Goal: Information Seeking & Learning: Find specific fact

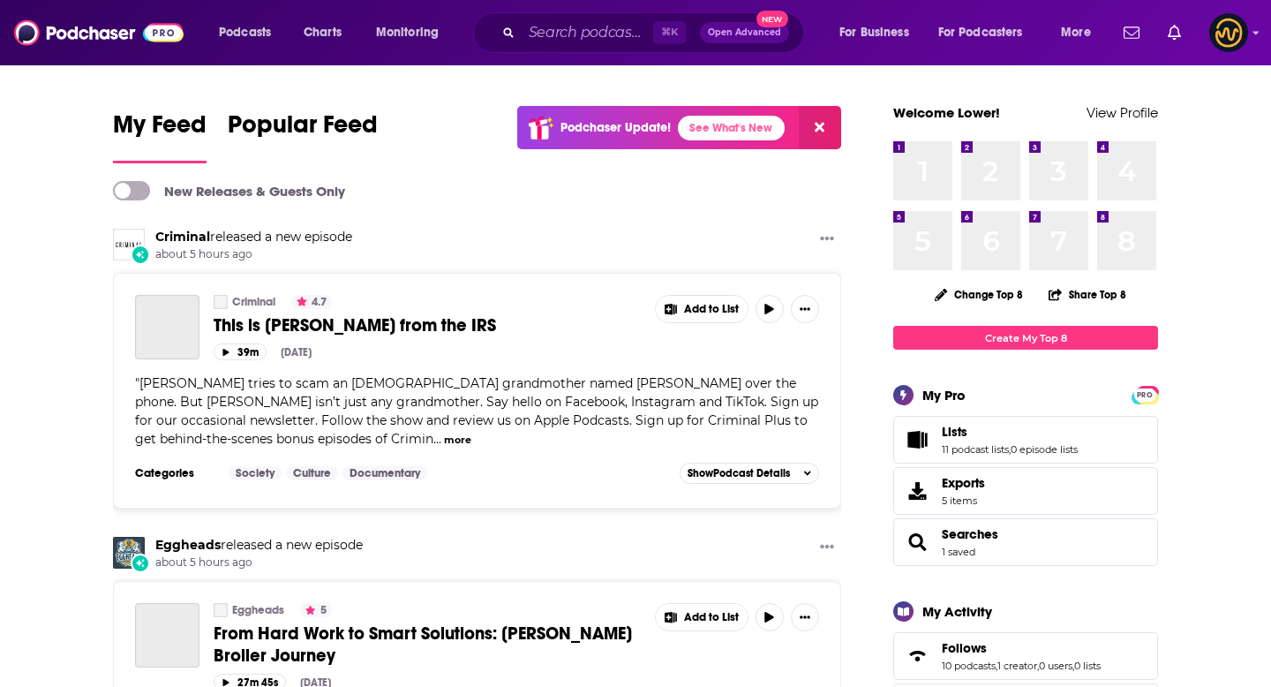
click at [590, 50] on div "⌘ K Open Advanced New" at bounding box center [638, 32] width 331 height 41
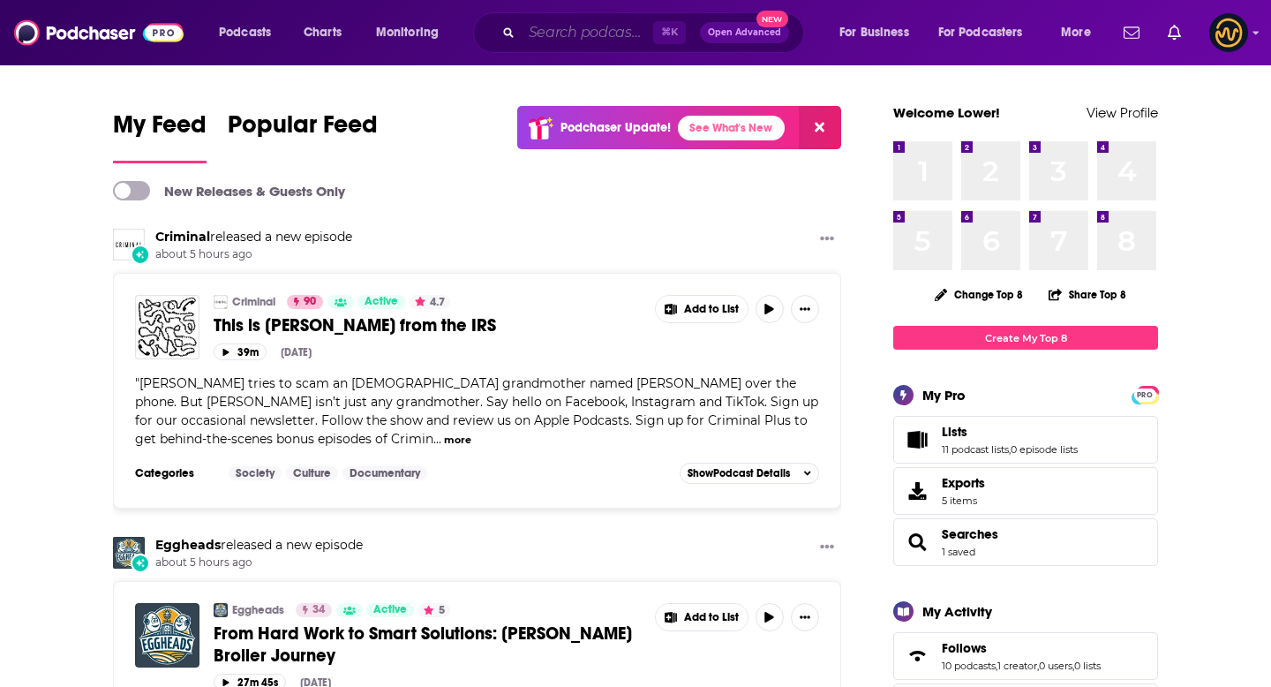
click at [583, 41] on input "Search podcasts, credits, & more..." at bounding box center [588, 33] width 132 height 28
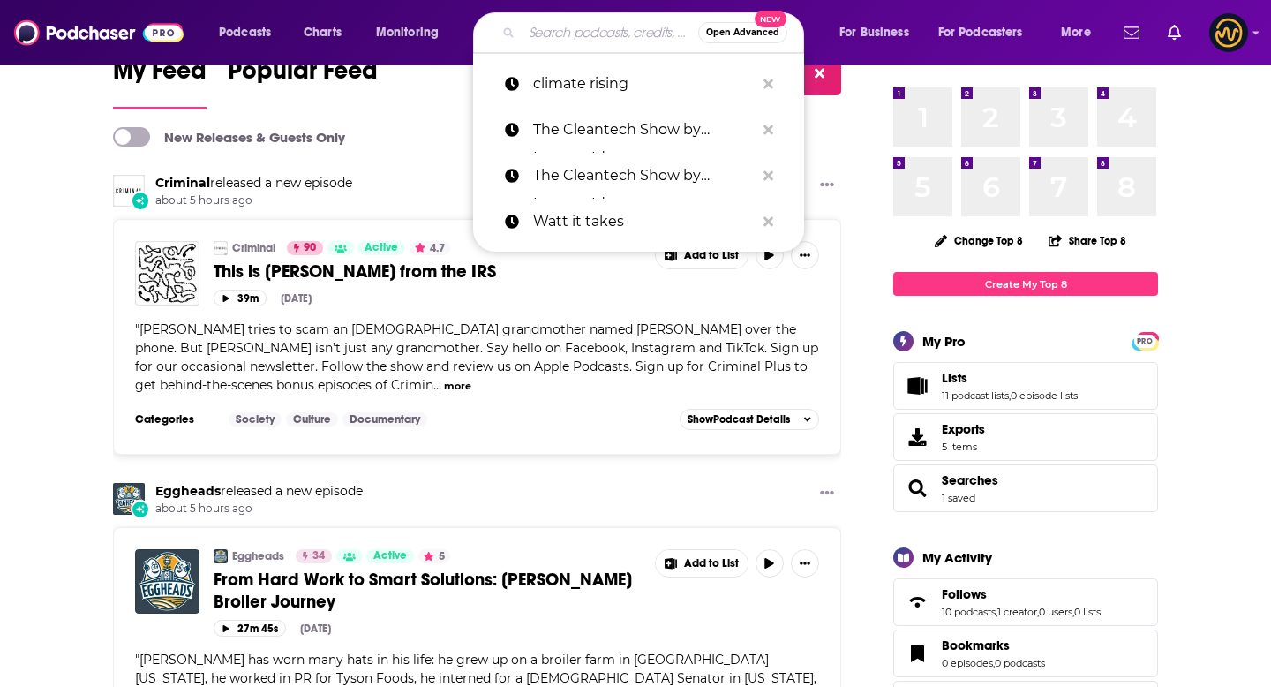
scroll to position [74, 0]
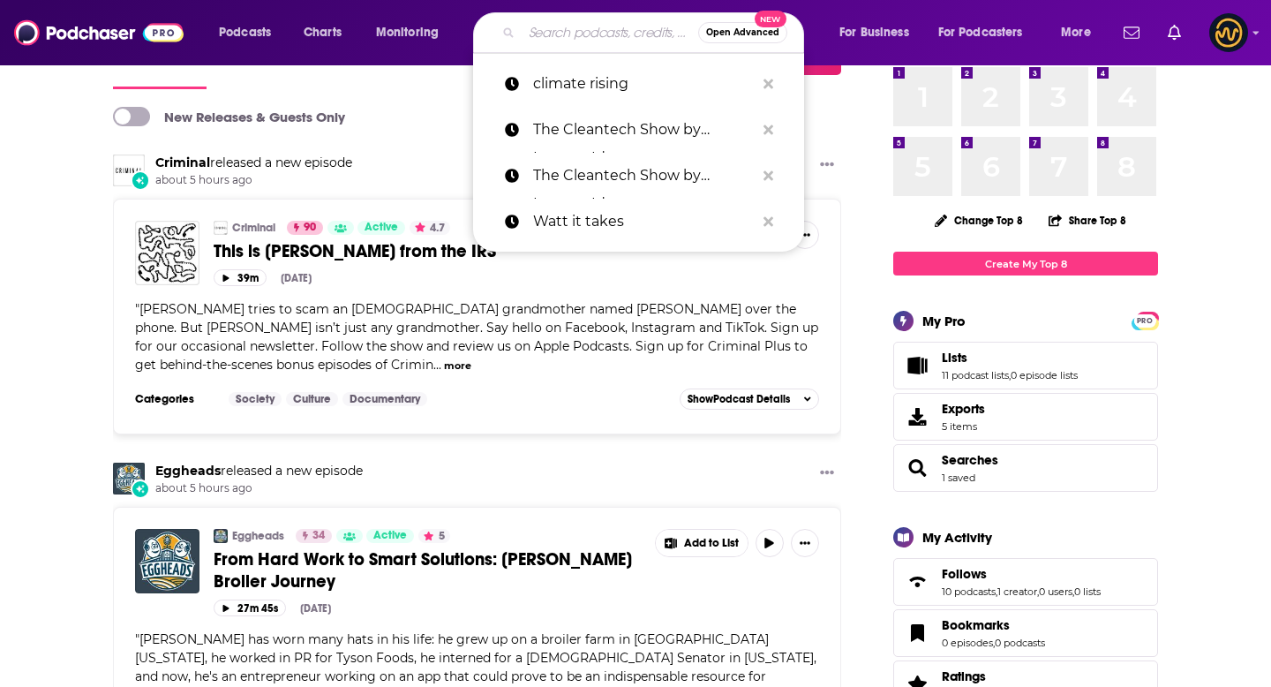
paste input "[URL][DOMAIN_NAME]"
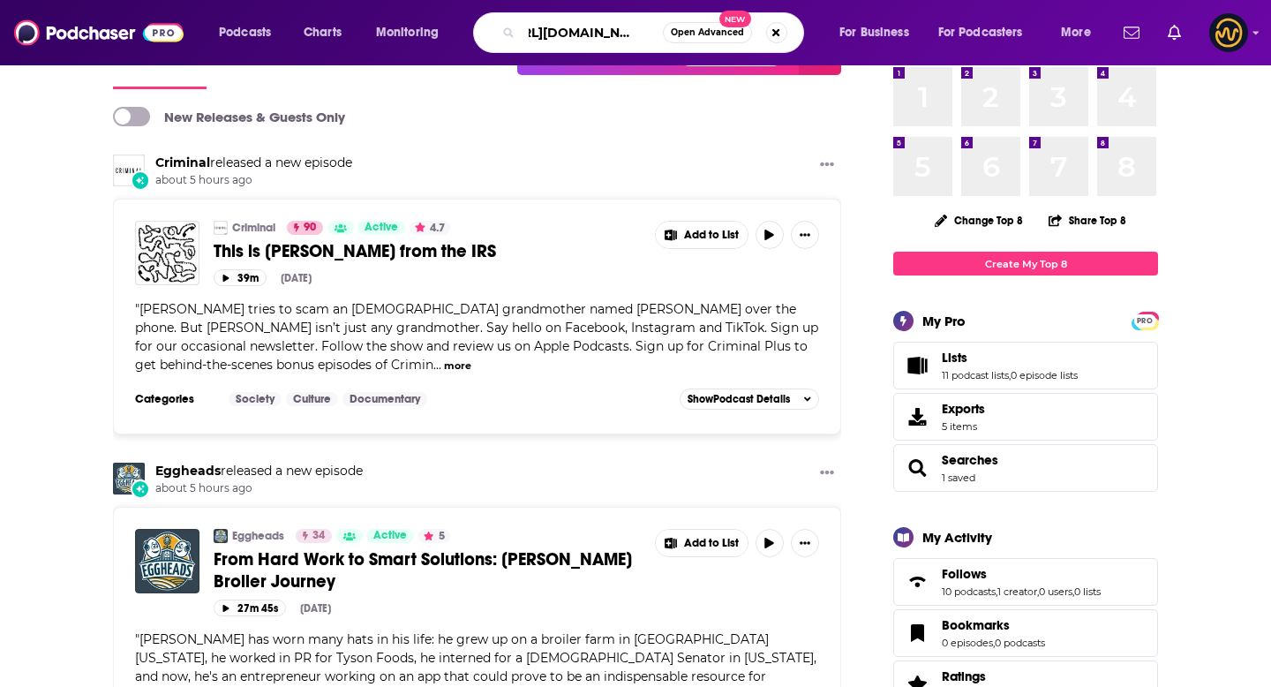
click at [621, 34] on input "[URL][DOMAIN_NAME]" at bounding box center [592, 33] width 141 height 28
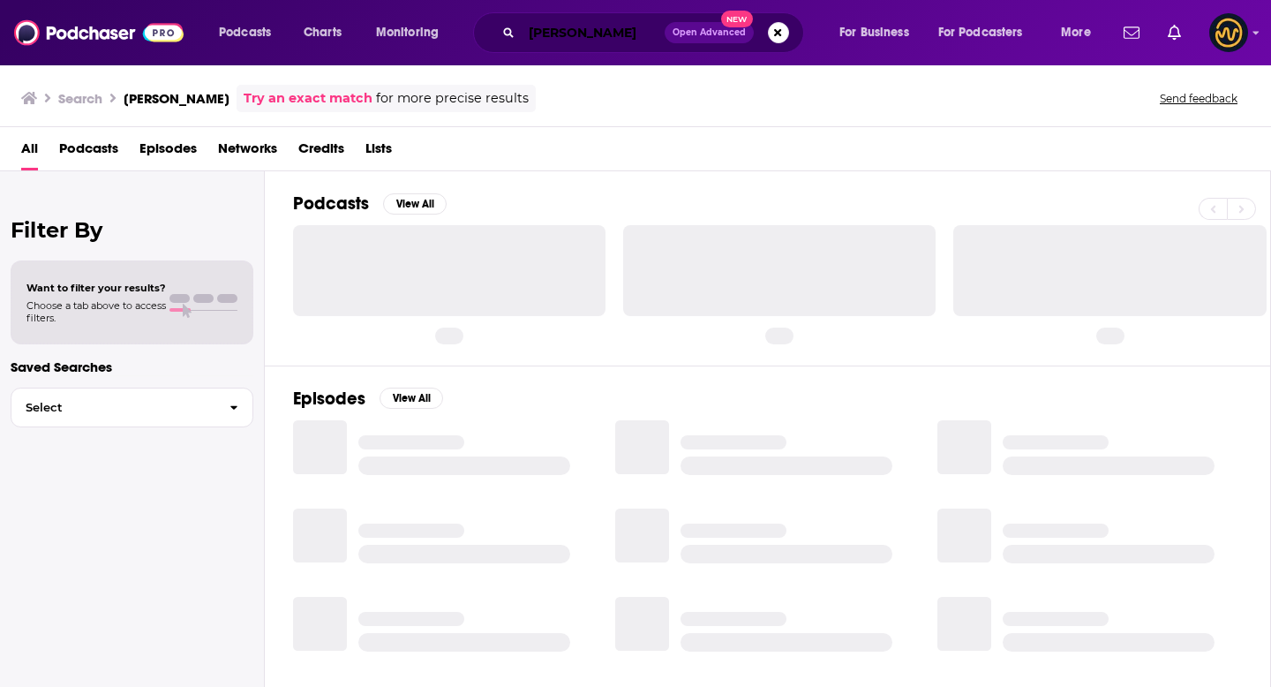
click at [612, 33] on input "[PERSON_NAME]" at bounding box center [593, 33] width 143 height 28
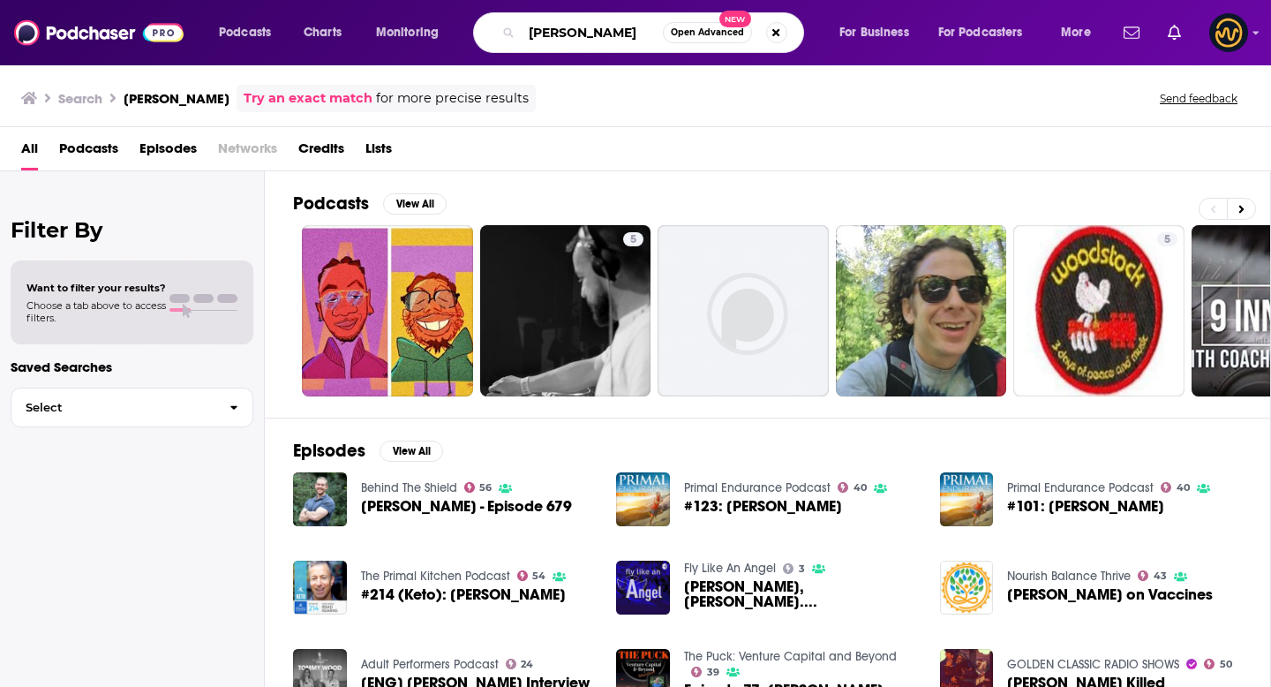
click at [630, 30] on input "[PERSON_NAME]" at bounding box center [592, 33] width 141 height 28
type input "thriva"
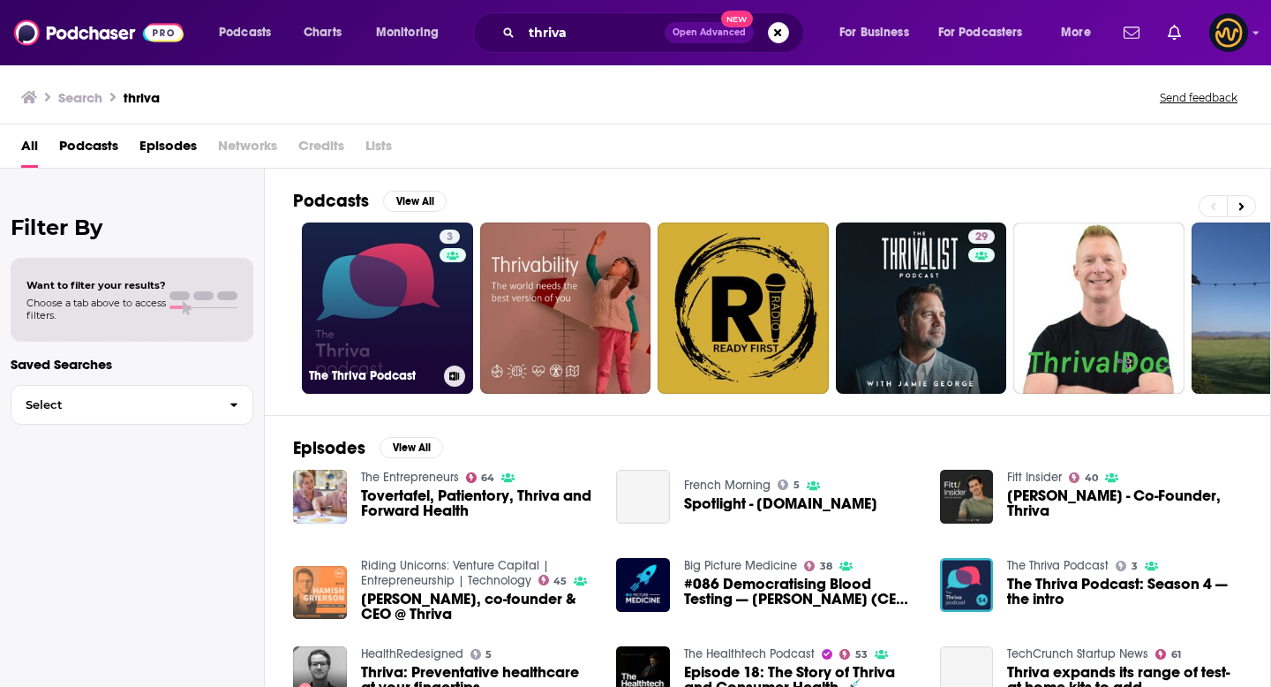
click at [366, 282] on link "3 The Thriva Podcast" at bounding box center [387, 307] width 171 height 171
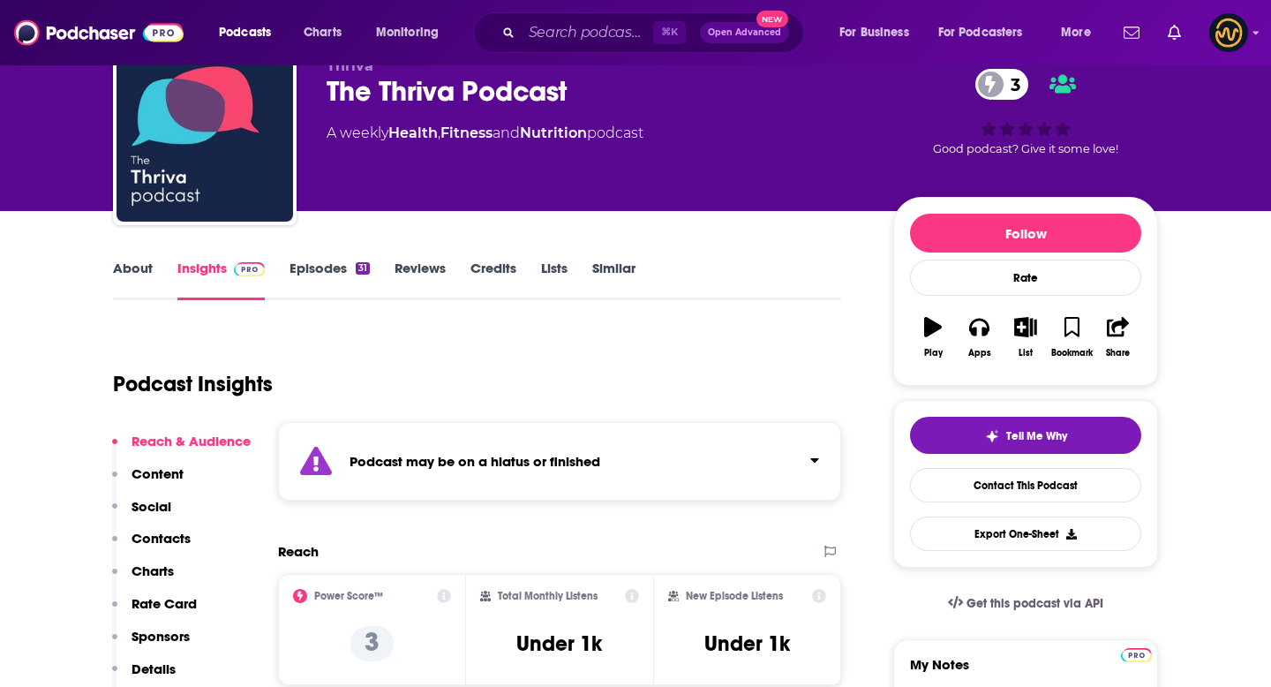
scroll to position [74, 0]
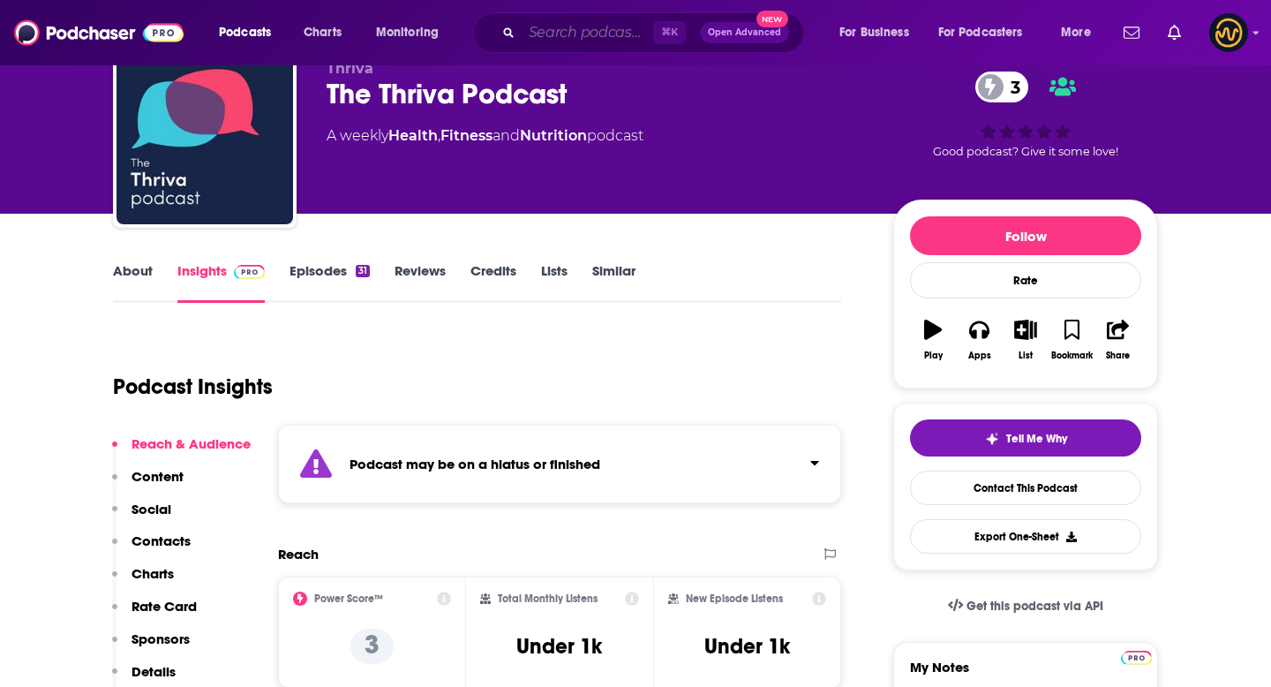
click at [591, 29] on input "Search podcasts, credits, & more..." at bounding box center [588, 33] width 132 height 28
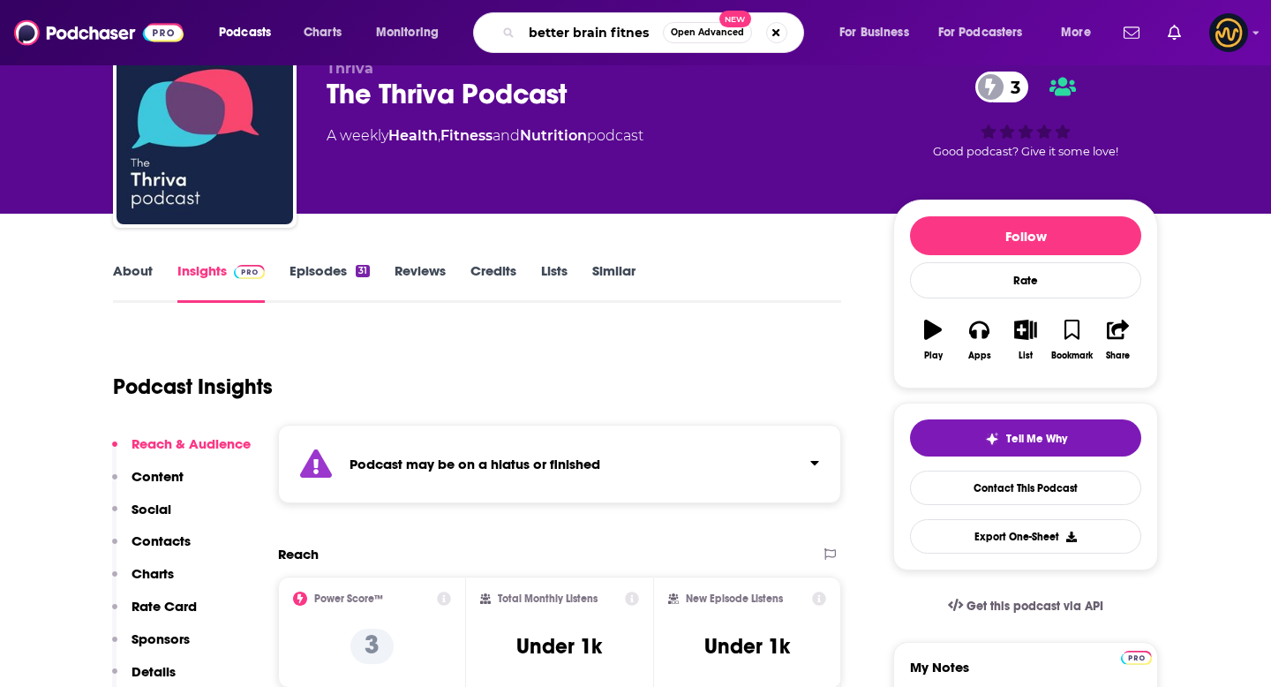
type input "better brain fitness"
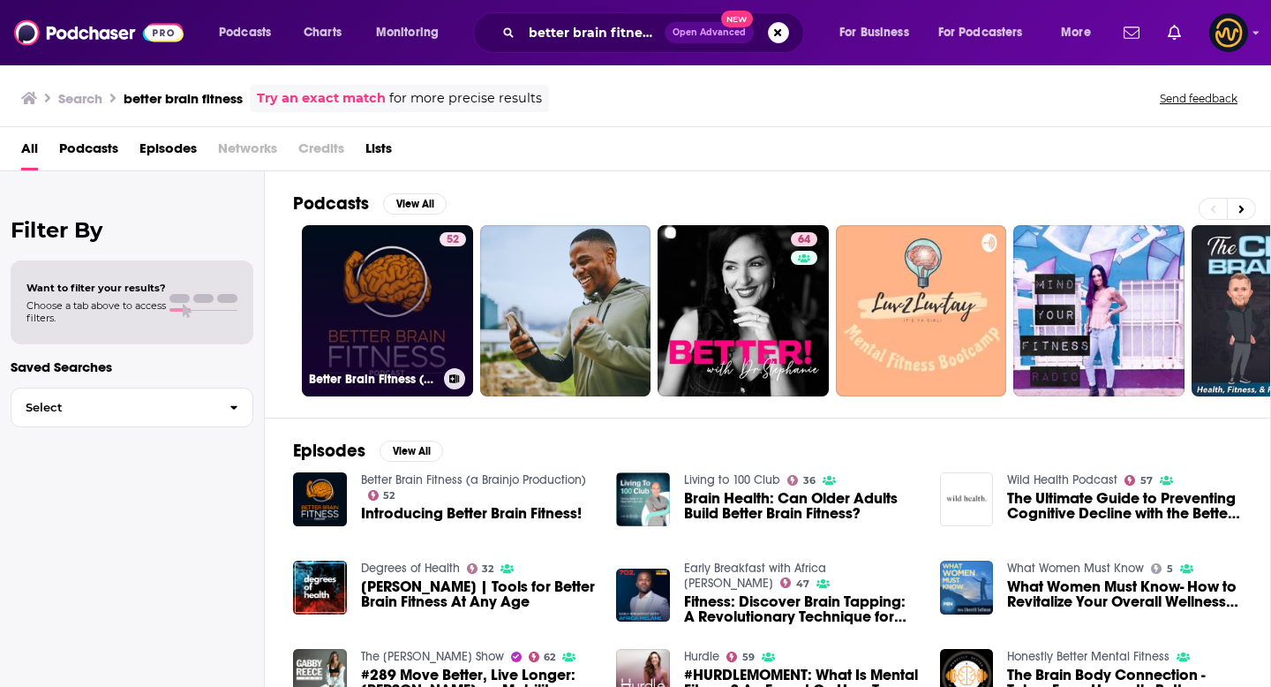
click at [398, 295] on link "52 Better Brain Fitness (a Brainjo Production)" at bounding box center [387, 310] width 171 height 171
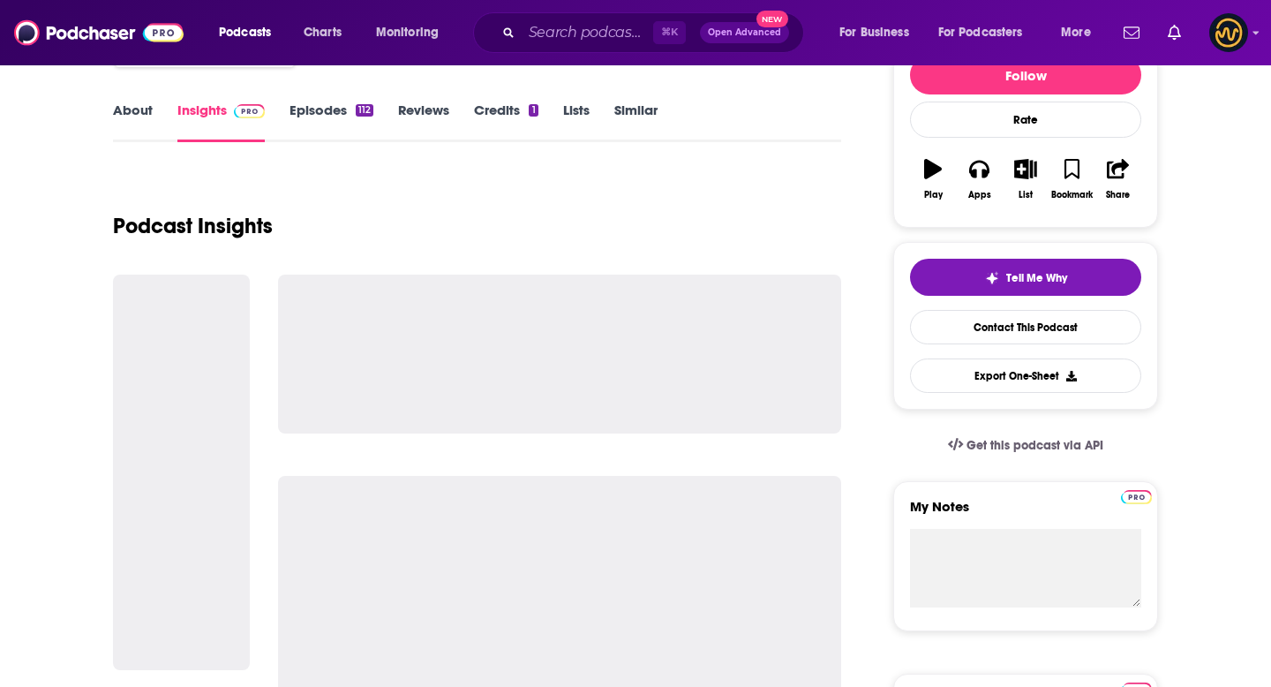
scroll to position [217, 0]
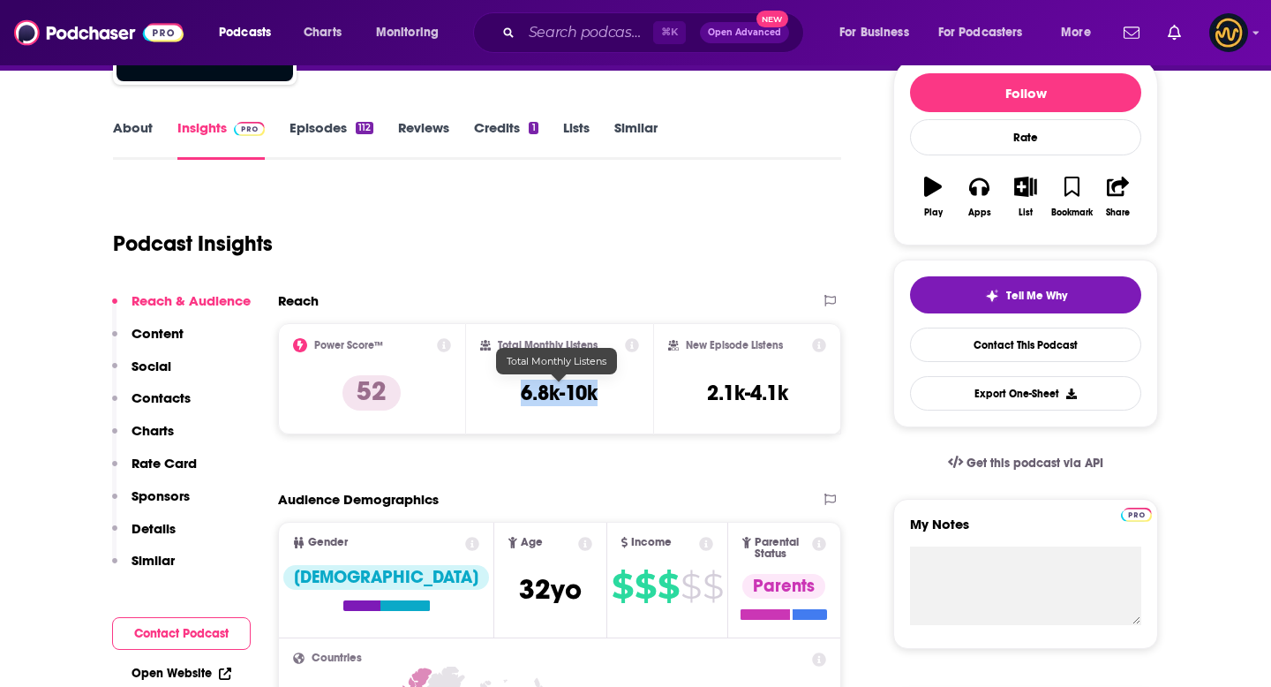
drag, startPoint x: 512, startPoint y: 392, endPoint x: 596, endPoint y: 393, distance: 83.9
click at [596, 393] on div "Total Monthly Listens 6.8k-10k" at bounding box center [560, 378] width 160 height 81
copy h3 "6.8k-10k"
